Goal: Answer question/provide support: Share knowledge or assist other users

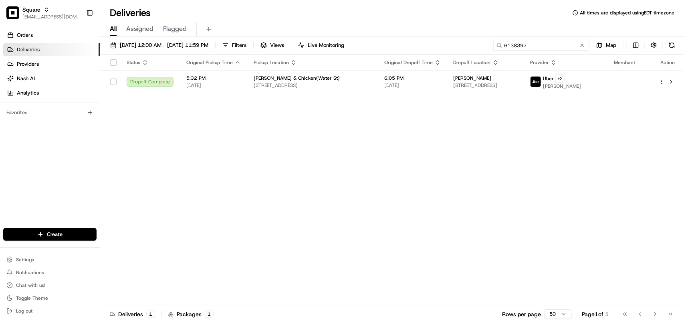
drag, startPoint x: 558, startPoint y: 47, endPoint x: 421, endPoint y: 44, distance: 137.5
click at [421, 44] on div "08/01/2025 12:00 AM - 08/31/2025 11:59 PM Filters Views Live Monitoring 6138397…" at bounding box center [392, 47] width 584 height 15
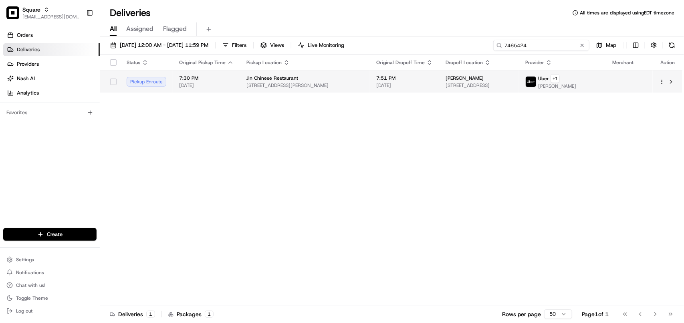
type input "7465424"
click at [434, 90] on td "Elliot Lajza 20 Mansfield Ave Ext, Essex Junction, VT 05452, USA" at bounding box center [479, 82] width 80 height 22
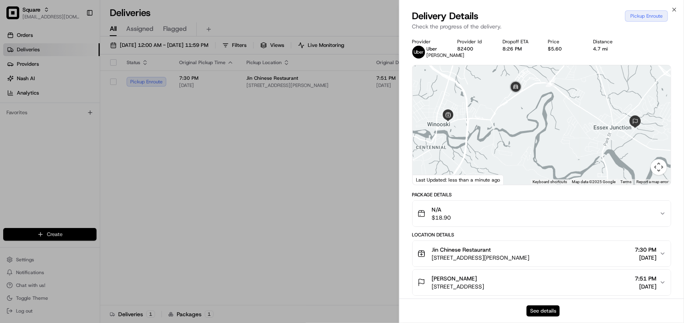
click at [434, 311] on button "See details" at bounding box center [543, 310] width 33 height 11
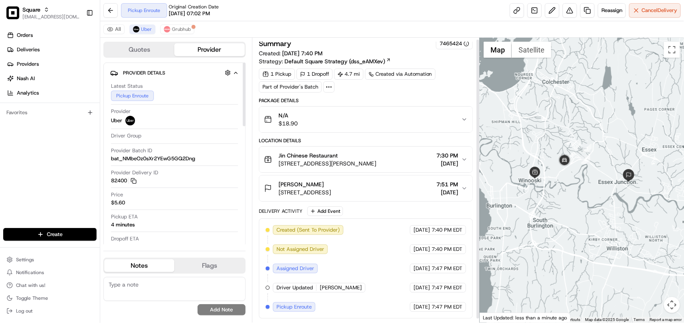
scroll to position [5, 0]
click at [185, 31] on span "Grubhub" at bounding box center [181, 29] width 19 height 6
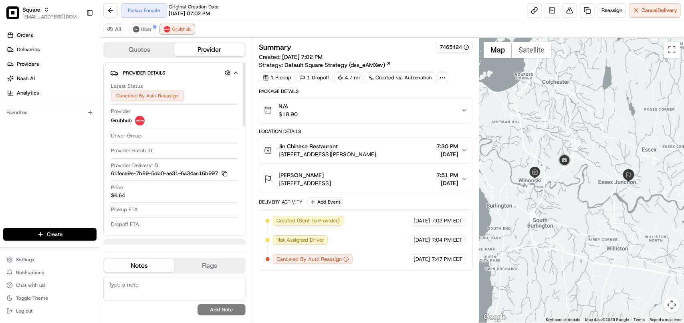
scroll to position [0, 0]
click at [141, 33] on button "Uber" at bounding box center [142, 29] width 26 height 10
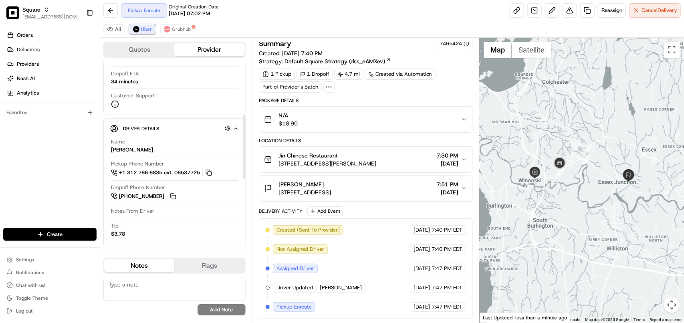
scroll to position [150, 0]
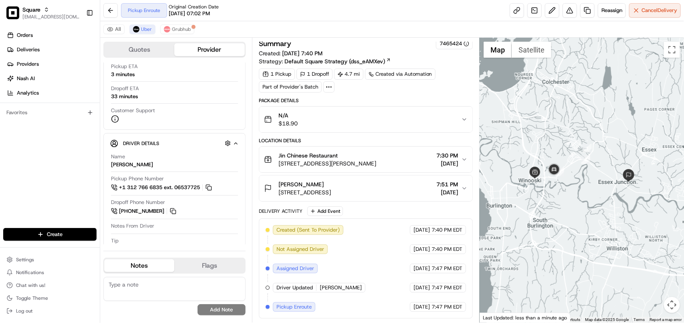
click at [143, 292] on textarea at bounding box center [174, 289] width 142 height 24
paste textarea "**Caller Information: Merchant **Reason for calling: Delivery information **Res…"
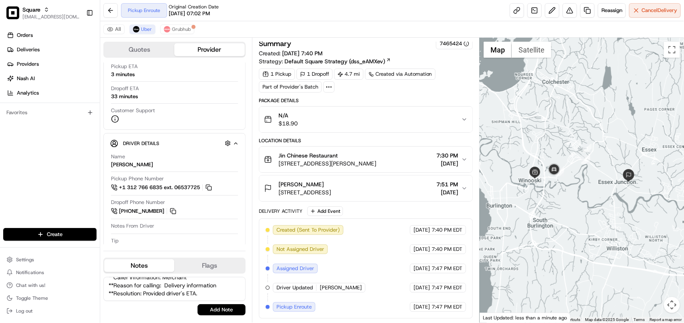
type textarea "**Caller Information: Merchant **Reason for calling: Delivery information **Res…"
click at [213, 317] on div "**Caller Information: Merchant **Reason for calling: Delivery information **Res…" at bounding box center [174, 296] width 142 height 45
click at [215, 312] on button "Add Note" at bounding box center [222, 309] width 48 height 11
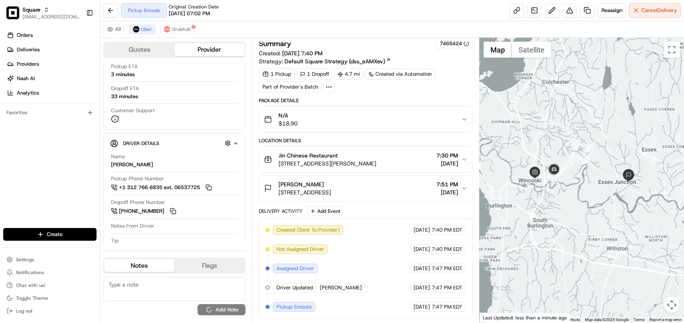
scroll to position [0, 0]
